Goal: Information Seeking & Learning: Check status

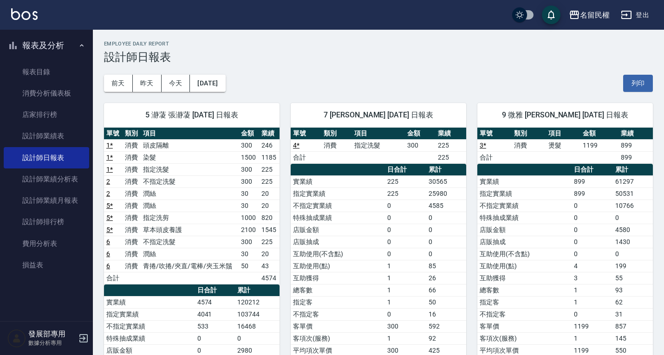
scroll to position [14, 0]
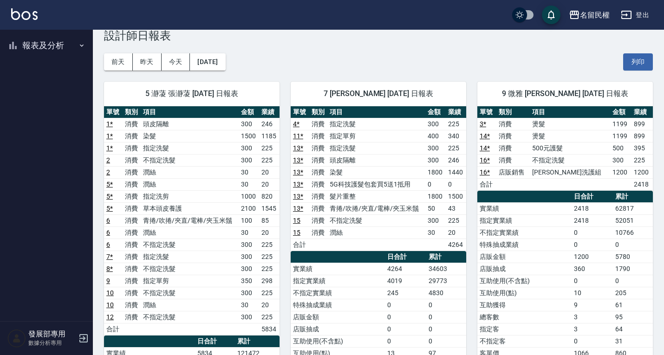
scroll to position [46, 0]
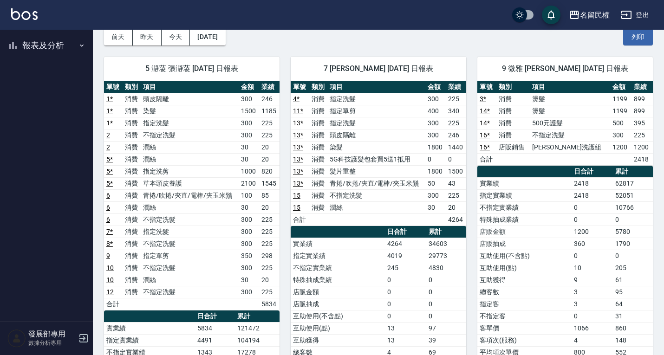
click at [58, 46] on button "報表及分析" at bounding box center [46, 45] width 85 height 24
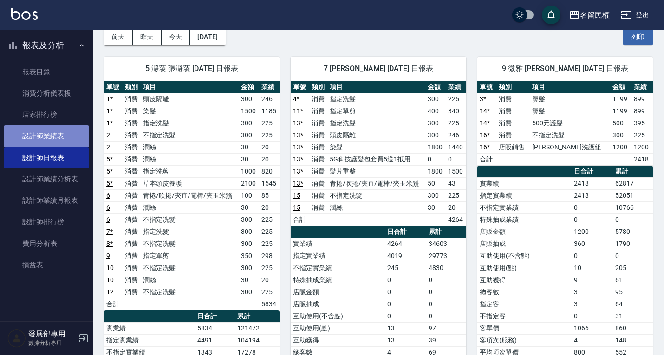
click at [60, 132] on link "設計師業績表" at bounding box center [46, 135] width 85 height 21
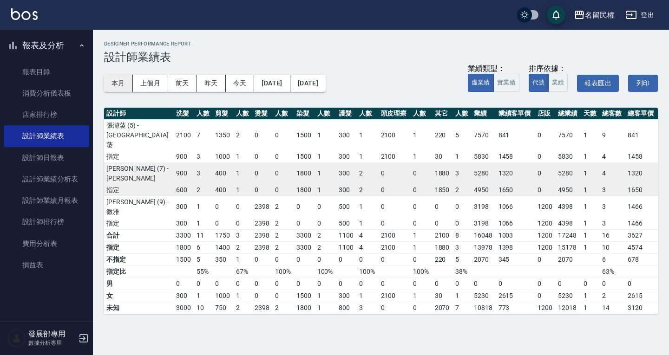
click at [120, 82] on button "本月" at bounding box center [118, 83] width 29 height 17
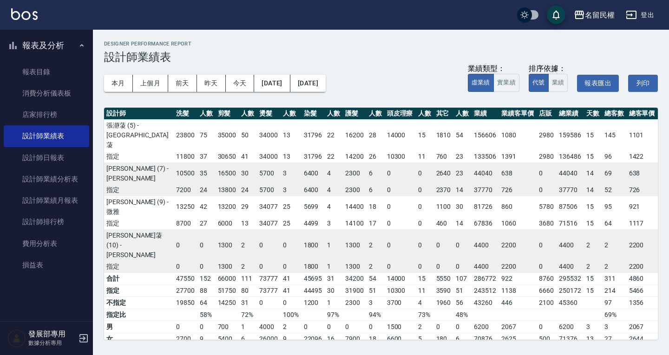
click at [605, 10] on div "名留民權" at bounding box center [600, 15] width 30 height 12
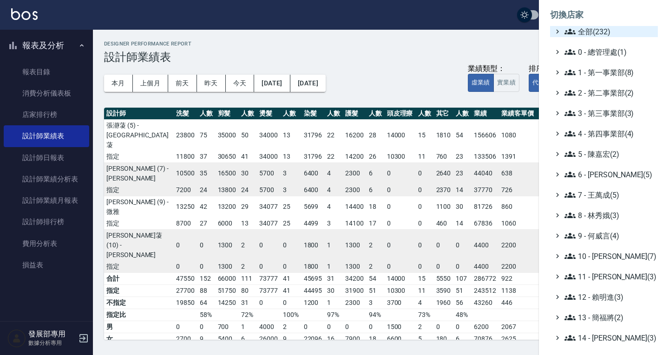
click at [596, 35] on span "全部(232)" at bounding box center [609, 31] width 90 height 11
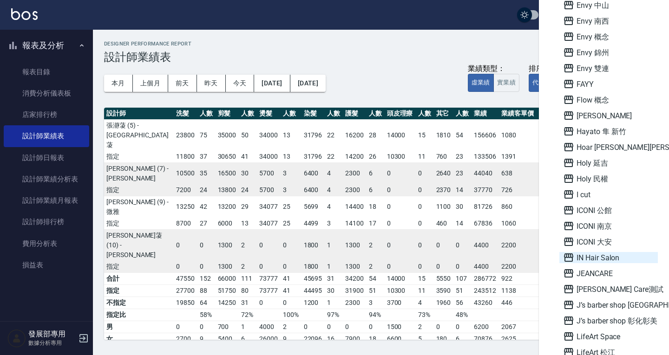
scroll to position [790, 0]
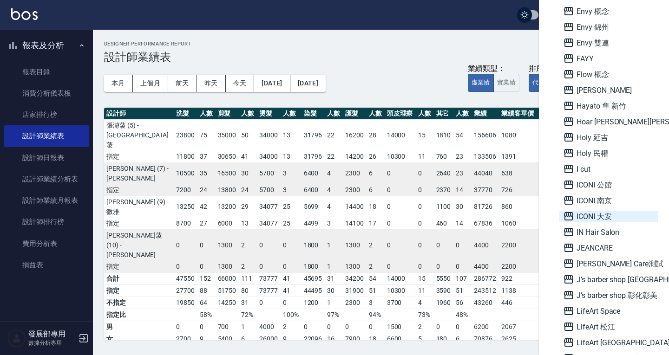
click at [596, 216] on span "ICONI 大安" at bounding box center [608, 216] width 91 height 11
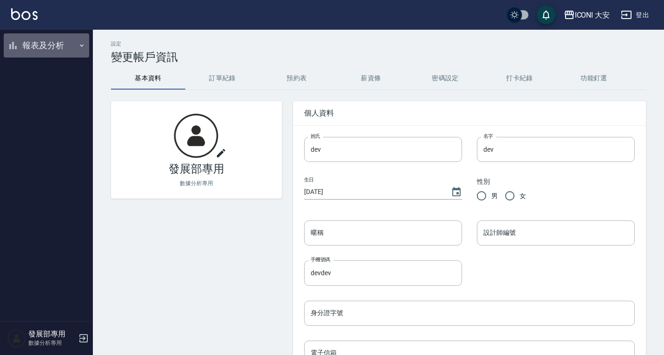
click at [43, 47] on button "報表及分析" at bounding box center [46, 45] width 85 height 24
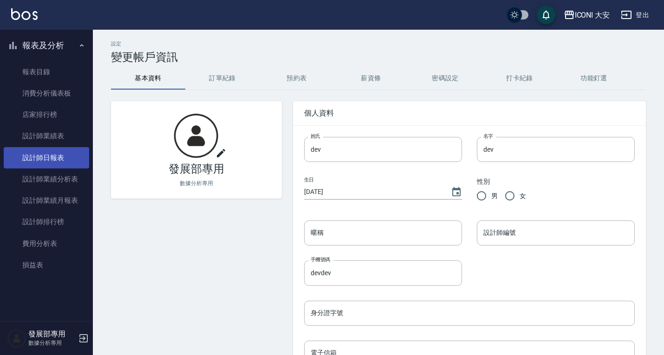
click at [54, 157] on link "設計師日報表" at bounding box center [46, 157] width 85 height 21
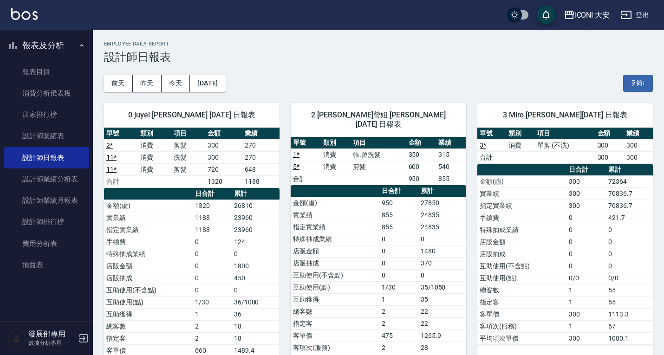
click at [589, 8] on button "ICONI 大安" at bounding box center [587, 15] width 54 height 19
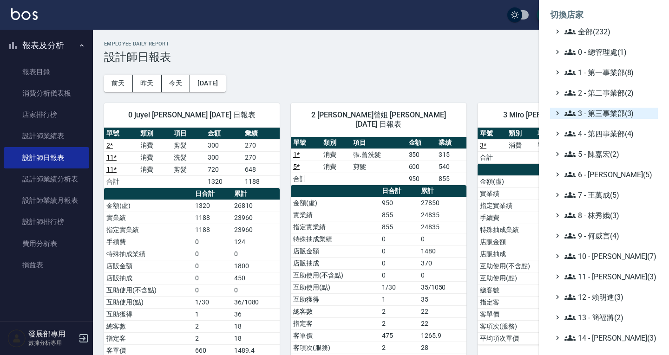
click at [607, 115] on span "3 - 第三事業部(3)" at bounding box center [609, 113] width 90 height 11
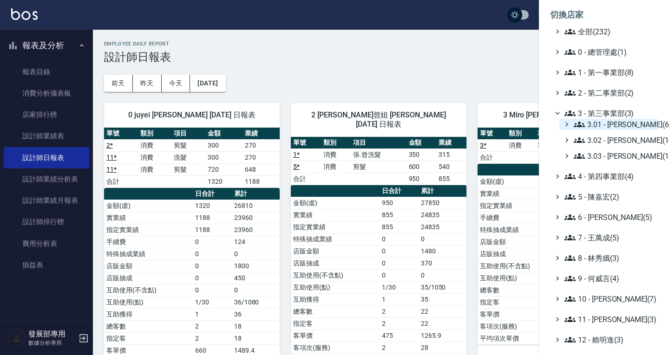
click at [604, 128] on span "3.01 - [PERSON_NAME](6)" at bounding box center [614, 124] width 80 height 11
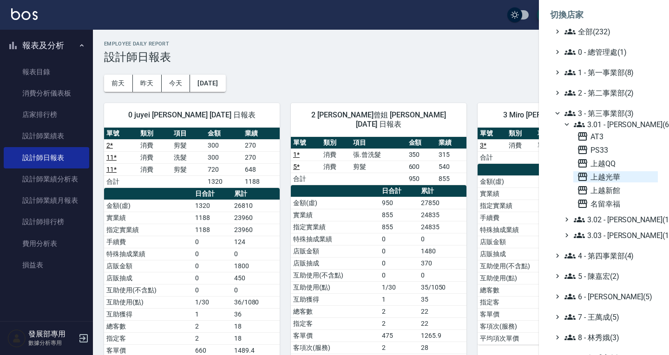
click at [607, 181] on span "上越光華" at bounding box center [615, 176] width 77 height 11
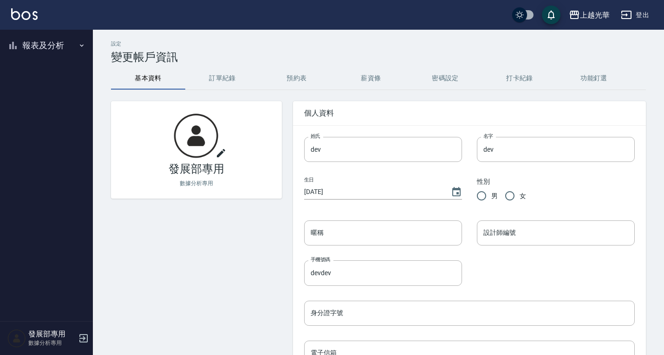
click at [41, 51] on button "報表及分析" at bounding box center [46, 45] width 85 height 24
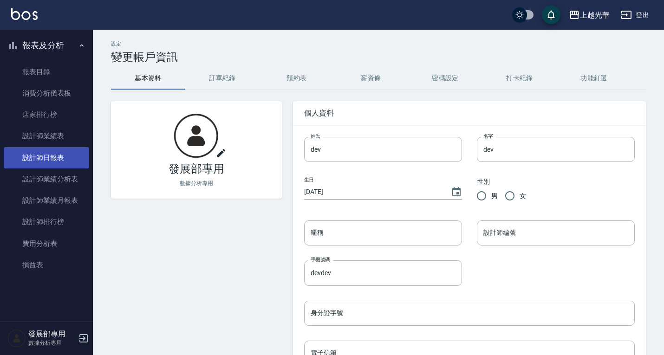
click at [60, 164] on link "設計師日報表" at bounding box center [46, 157] width 85 height 21
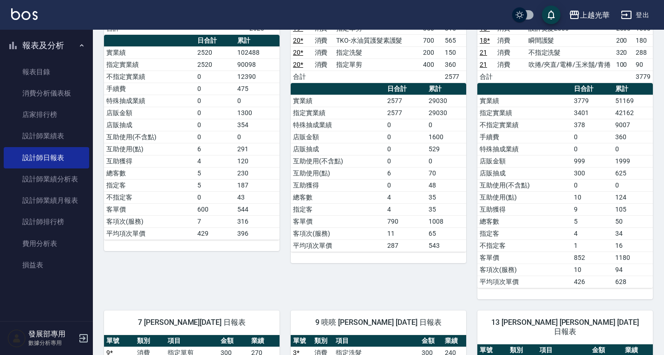
scroll to position [93, 0]
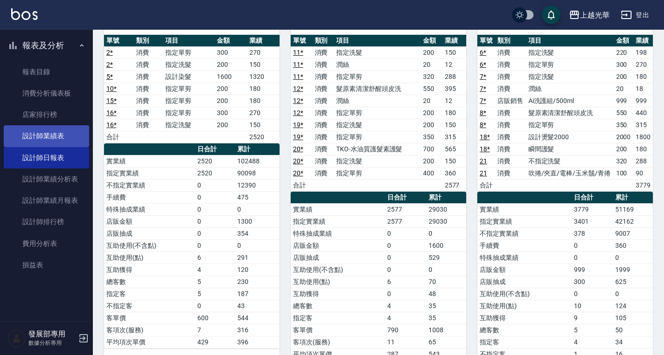
click at [65, 133] on link "設計師業績表" at bounding box center [46, 135] width 85 height 21
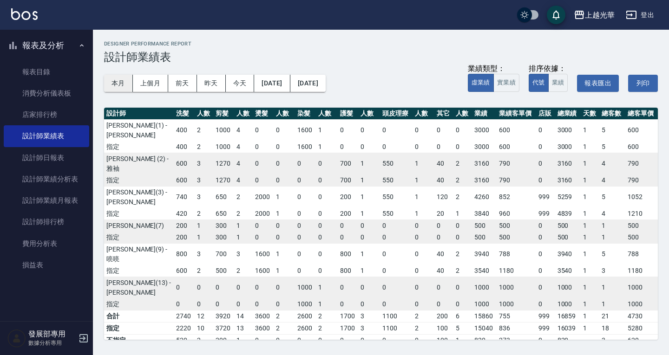
click at [122, 83] on button "本月" at bounding box center [118, 83] width 29 height 17
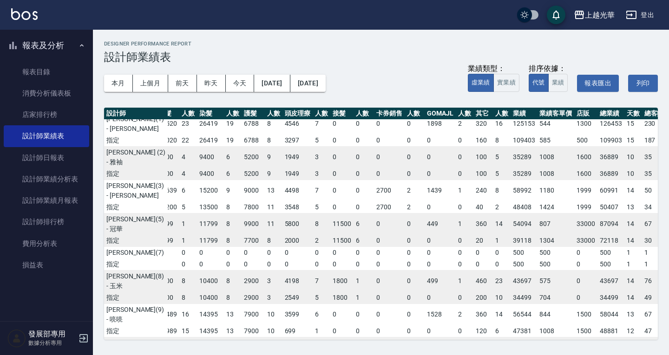
scroll to position [6, 93]
click at [584, 7] on button "上越光華" at bounding box center [594, 15] width 48 height 19
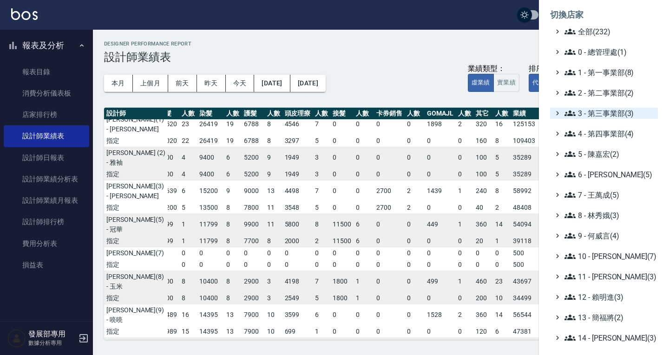
click at [603, 117] on span "3 - 第三事業部(3)" at bounding box center [609, 113] width 90 height 11
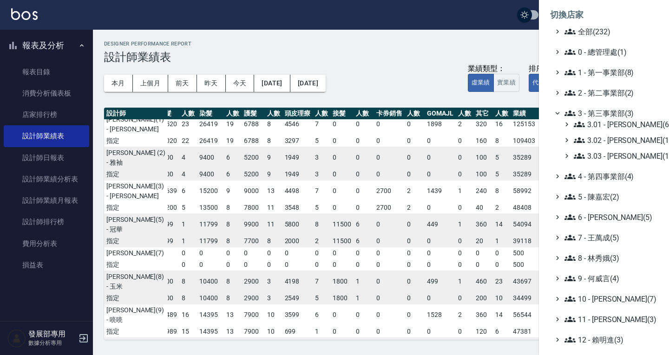
click at [609, 145] on span "3.02 - 王麗滿(1)" at bounding box center [614, 140] width 80 height 11
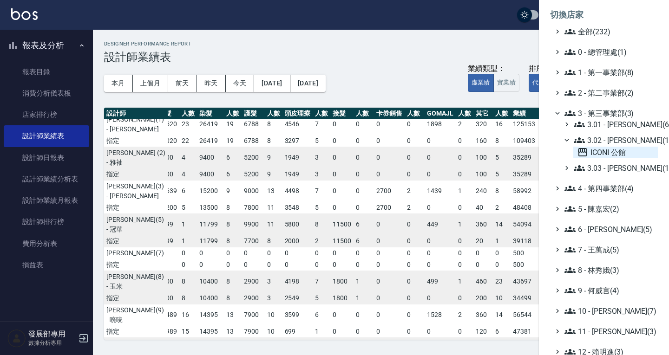
click at [610, 151] on span "ICONI 公館" at bounding box center [615, 152] width 77 height 11
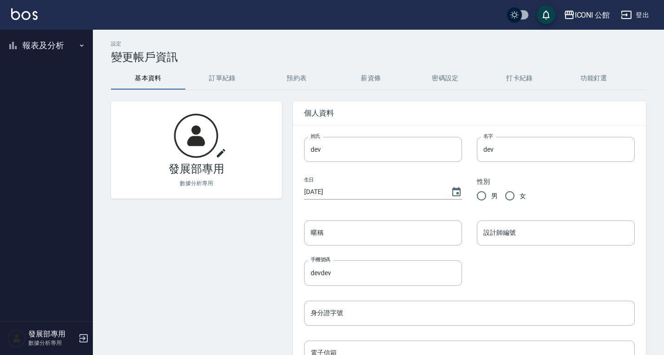
click at [57, 48] on button "報表及分析" at bounding box center [46, 45] width 85 height 24
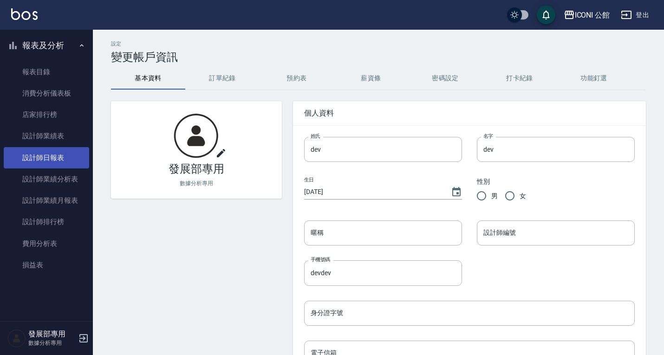
click at [51, 159] on link "設計師日報表" at bounding box center [46, 157] width 85 height 21
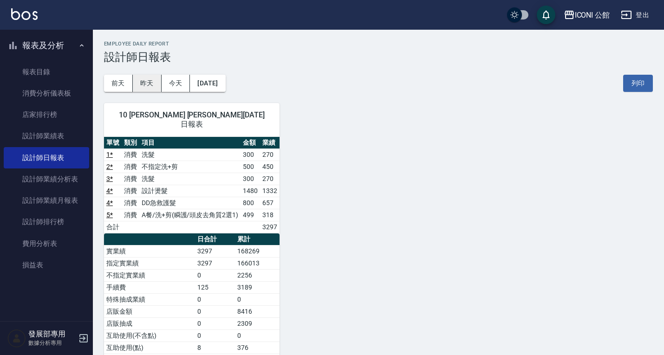
click at [152, 80] on button "昨天" at bounding box center [147, 83] width 29 height 17
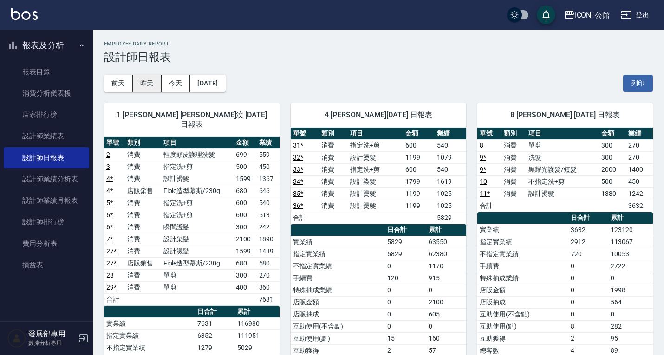
click at [153, 83] on button "昨天" at bounding box center [147, 83] width 29 height 17
click at [130, 81] on button "前天" at bounding box center [118, 83] width 29 height 17
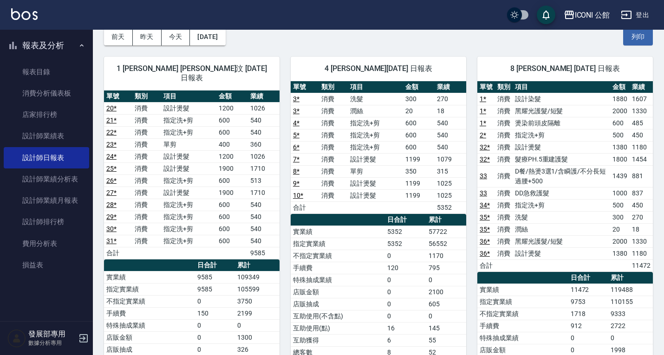
scroll to position [139, 0]
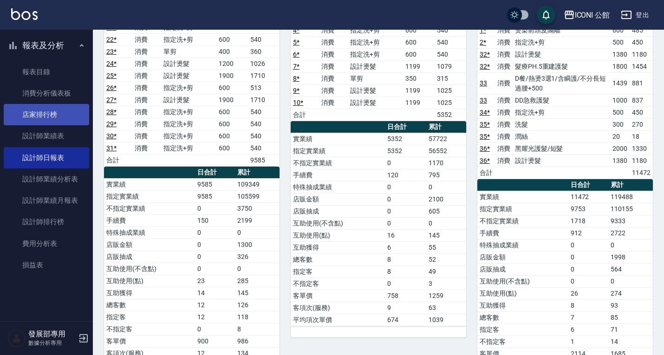
click at [80, 124] on link "店家排行榜" at bounding box center [46, 114] width 85 height 21
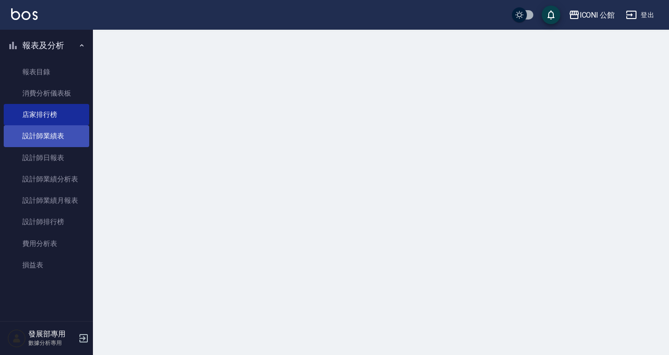
click at [69, 135] on link "設計師業績表" at bounding box center [46, 135] width 85 height 21
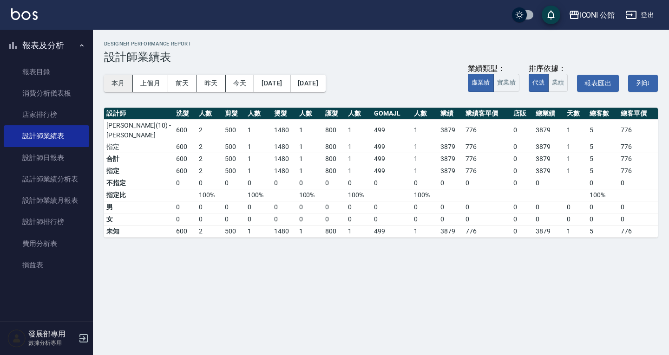
click at [121, 81] on button "本月" at bounding box center [118, 83] width 29 height 17
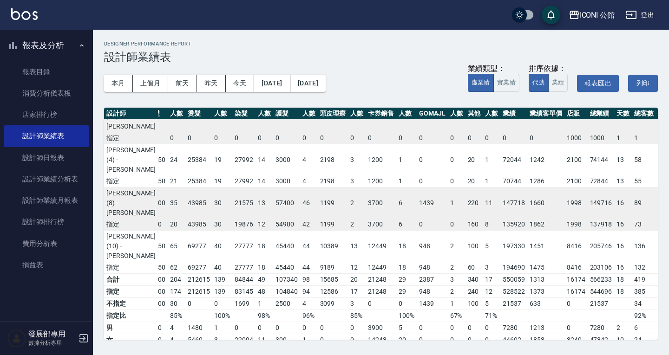
scroll to position [73, 51]
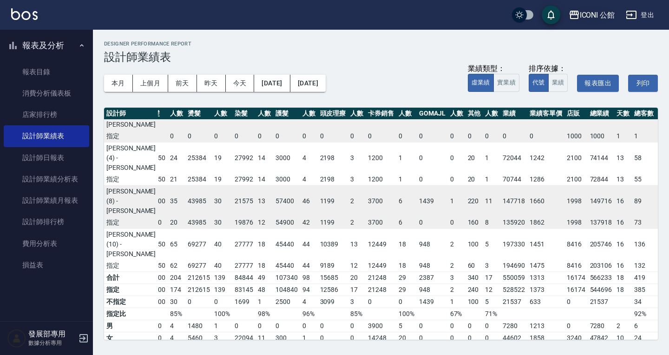
click at [592, 19] on div "ICONI 公館" at bounding box center [597, 15] width 35 height 12
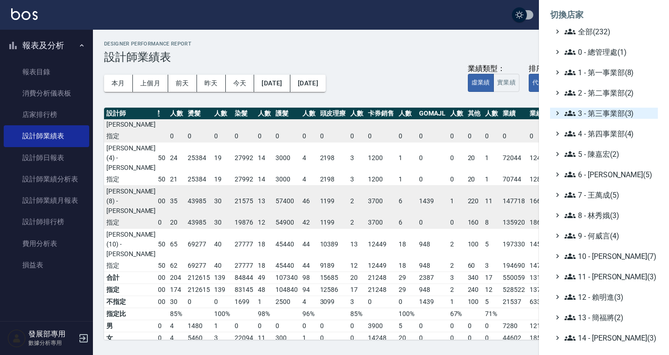
click at [604, 115] on span "3 - 第三事業部(3)" at bounding box center [609, 113] width 90 height 11
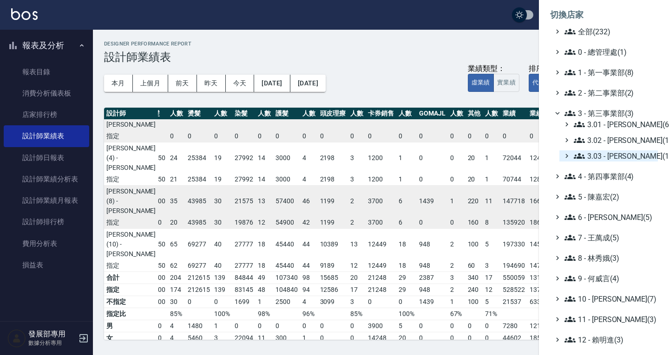
click at [604, 152] on span "3.03 - 張湘妮(1)" at bounding box center [614, 156] width 80 height 11
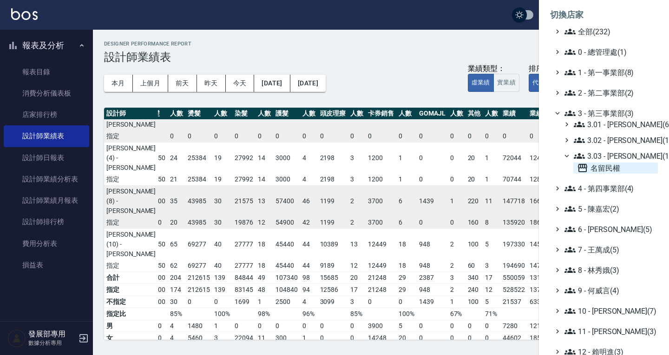
click at [585, 169] on icon at bounding box center [582, 168] width 11 height 11
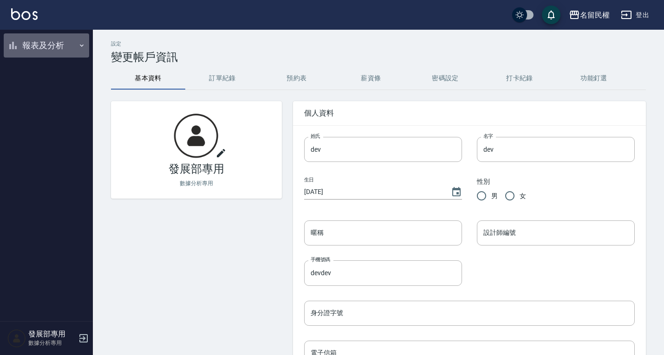
click at [41, 44] on button "報表及分析" at bounding box center [46, 45] width 85 height 24
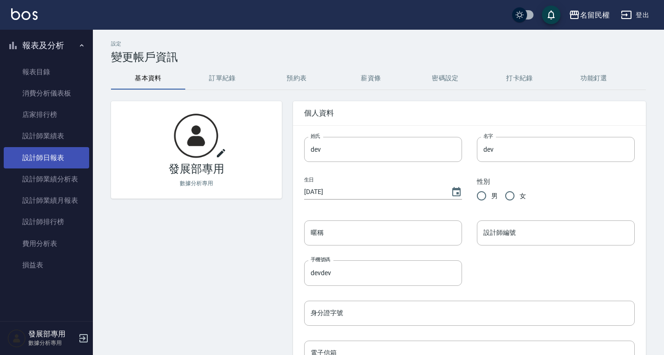
click at [66, 160] on link "設計師日報表" at bounding box center [46, 157] width 85 height 21
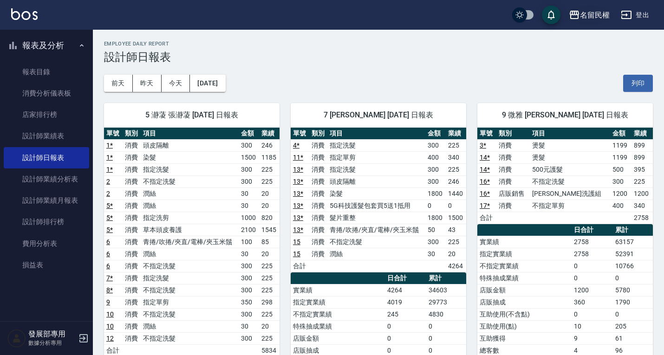
click at [581, 21] on button "名留民權" at bounding box center [589, 15] width 48 height 19
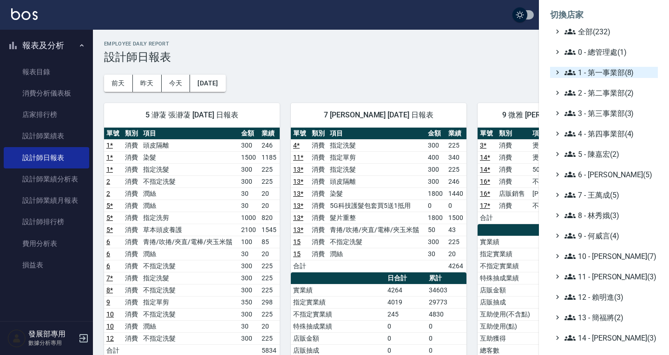
click at [589, 71] on span "1 - 第一事業部(8)" at bounding box center [609, 72] width 90 height 11
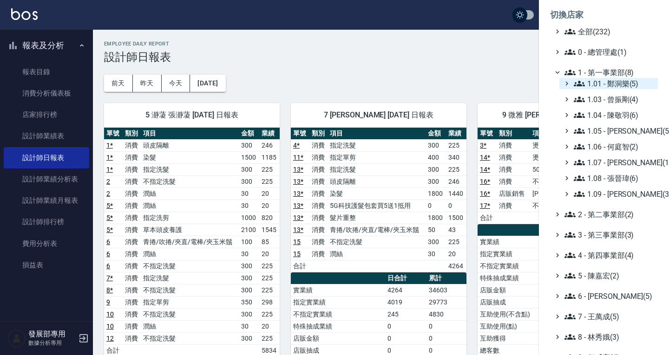
click at [601, 83] on span "1.01 - 鄭洞樂(5)" at bounding box center [614, 83] width 80 height 11
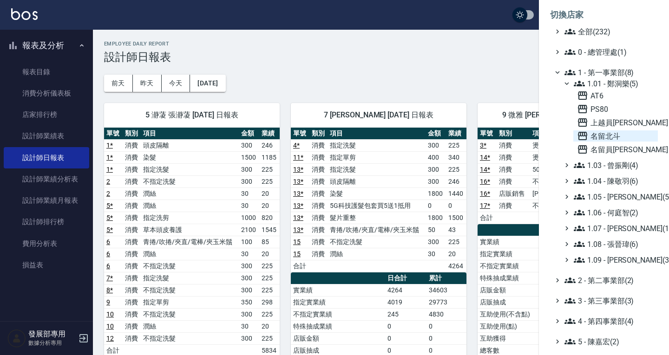
click at [610, 134] on span "名留北斗" at bounding box center [615, 136] width 77 height 11
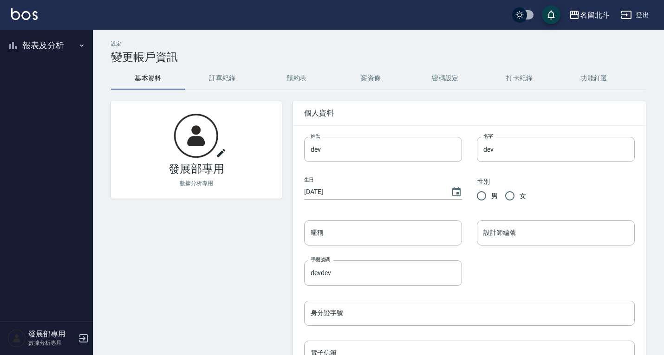
drag, startPoint x: 37, startPoint y: 44, endPoint x: 41, endPoint y: 47, distance: 5.3
click at [37, 44] on button "報表及分析" at bounding box center [46, 45] width 85 height 24
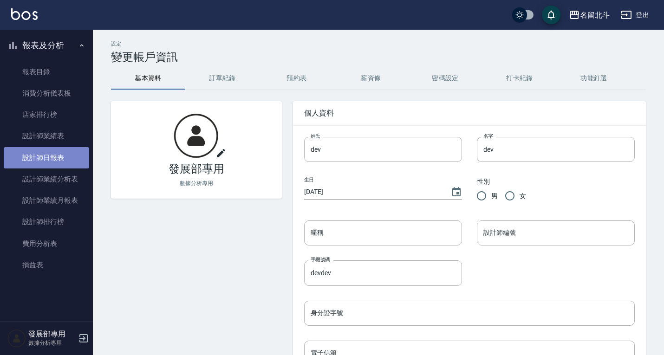
click at [61, 152] on link "設計師日報表" at bounding box center [46, 157] width 85 height 21
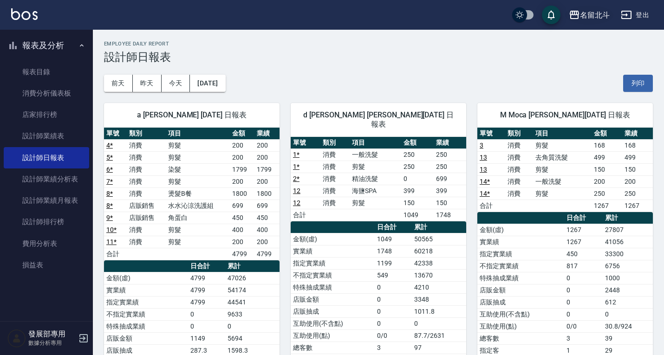
click at [590, 15] on div "名留北斗" at bounding box center [595, 15] width 30 height 12
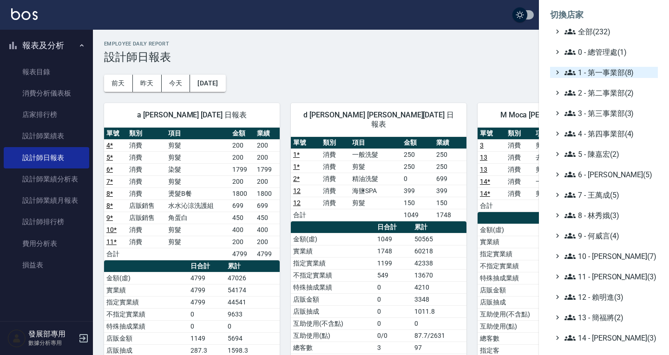
click at [604, 75] on span "1 - 第一事業部(8)" at bounding box center [609, 72] width 90 height 11
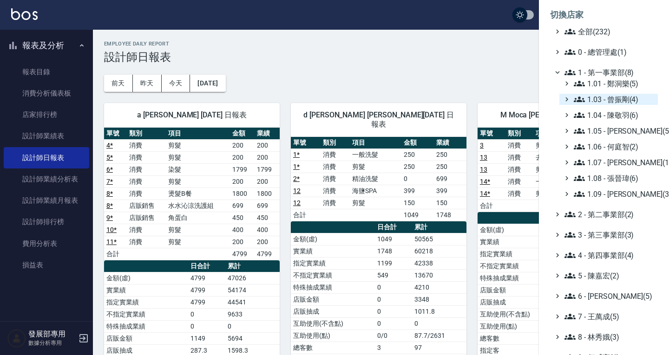
click at [613, 97] on span "1.03 - 曾振剛(4)" at bounding box center [614, 99] width 80 height 11
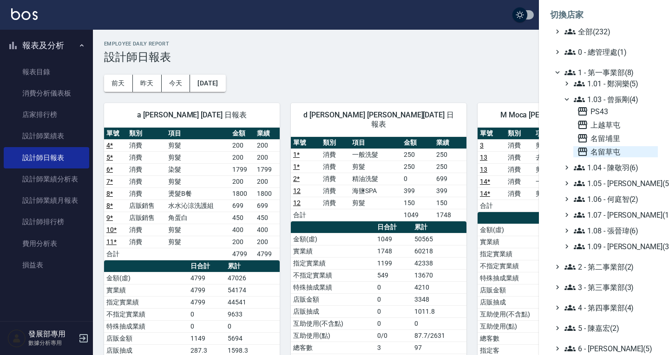
click at [618, 149] on span "名留草屯" at bounding box center [615, 151] width 77 height 11
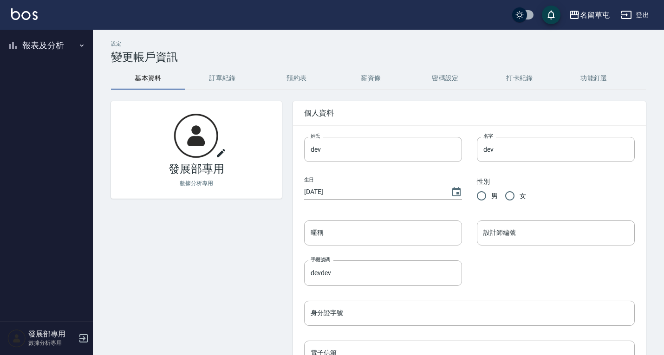
click at [32, 48] on button "報表及分析" at bounding box center [46, 45] width 85 height 24
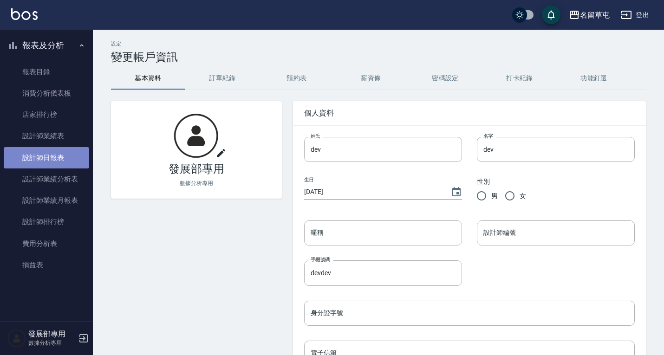
click at [59, 158] on link "設計師日報表" at bounding box center [46, 157] width 85 height 21
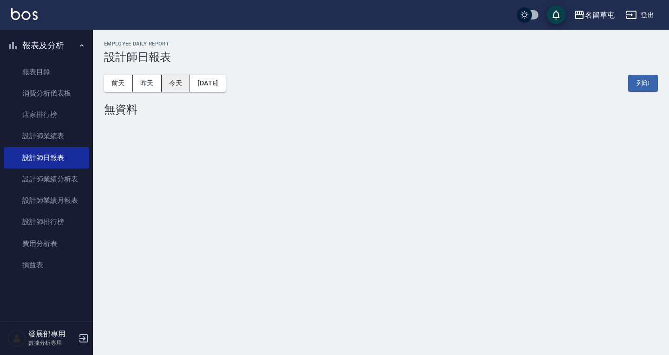
click at [183, 84] on button "今天" at bounding box center [176, 83] width 29 height 17
click at [155, 85] on button "昨天" at bounding box center [147, 83] width 29 height 17
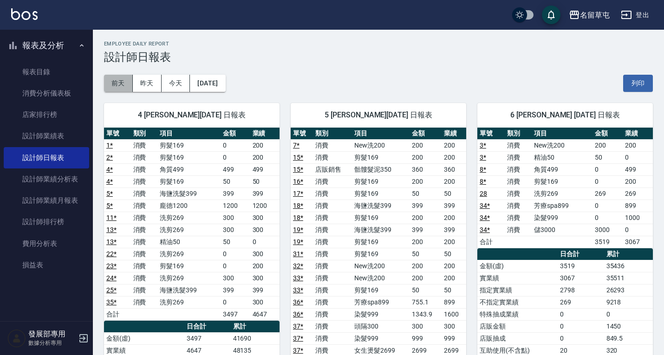
click at [121, 85] on button "前天" at bounding box center [118, 83] width 29 height 17
